Goal: Task Accomplishment & Management: Manage account settings

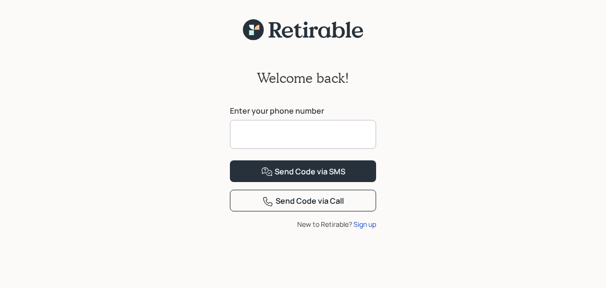
click at [289, 133] on input at bounding box center [303, 134] width 146 height 29
type input "**********"
click at [437, 184] on div "**********" at bounding box center [303, 170] width 606 height 259
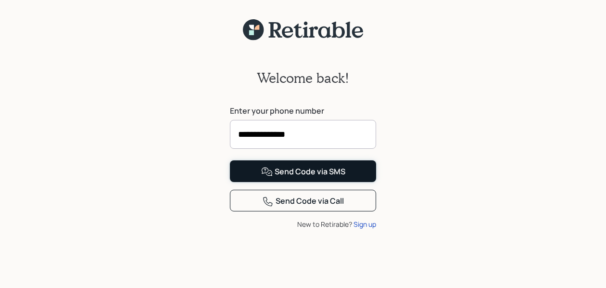
click at [320, 177] on div "Send Code via SMS" at bounding box center [303, 172] width 84 height 12
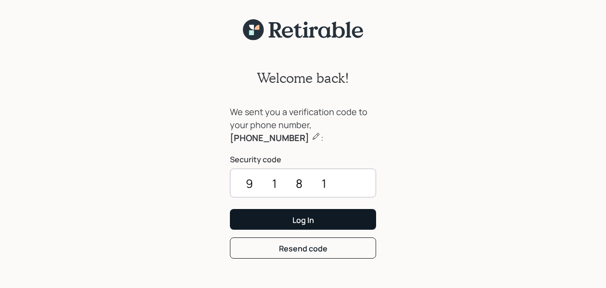
type input "9181"
click at [322, 217] on button "Log In" at bounding box center [303, 219] width 146 height 21
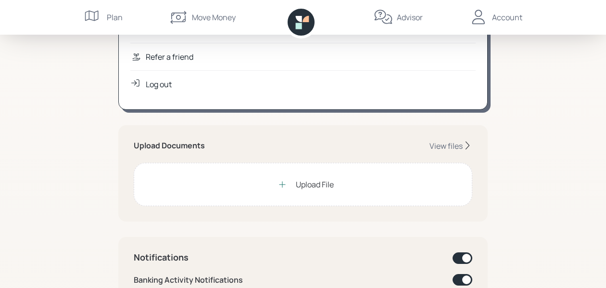
scroll to position [160, 0]
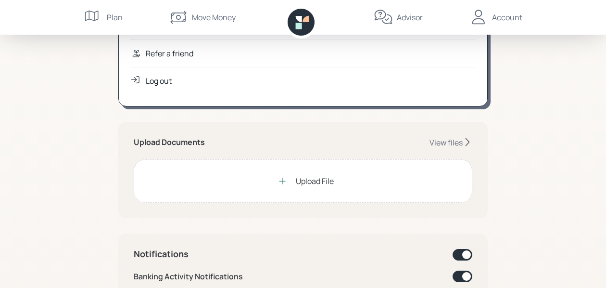
click at [321, 178] on div "Upload File" at bounding box center [315, 181] width 38 height 12
click at [452, 141] on div "View files" at bounding box center [445, 142] width 33 height 11
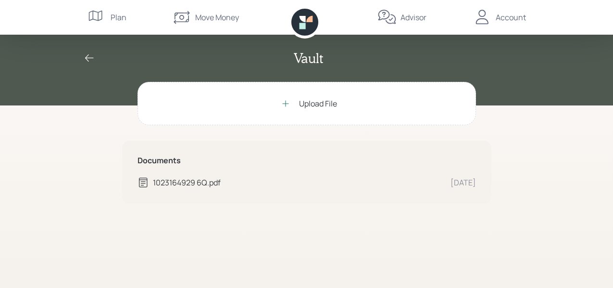
click at [308, 104] on div "Upload File" at bounding box center [318, 104] width 38 height 12
click at [88, 57] on icon at bounding box center [90, 58] width 12 height 12
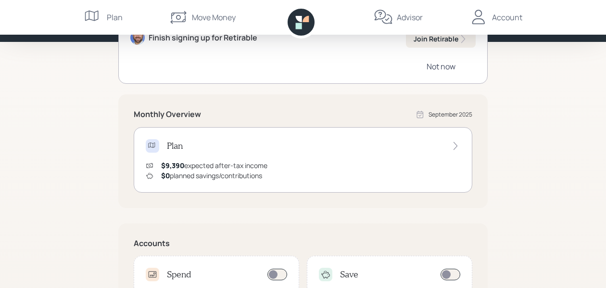
scroll to position [112, 0]
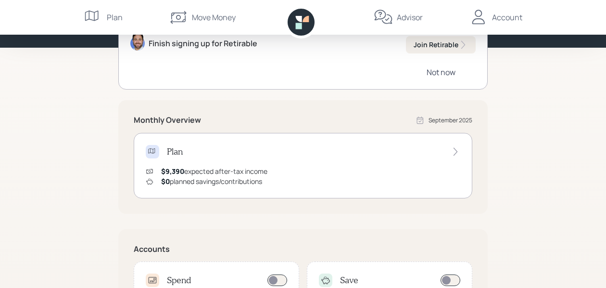
click at [436, 70] on div "Not now" at bounding box center [441, 72] width 29 height 11
